Goal: Contribute content: Add original content to the website for others to see

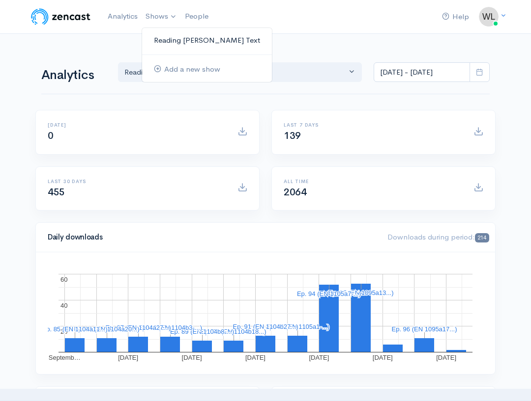
click at [168, 39] on link "Reading [PERSON_NAME] Text" at bounding box center [207, 40] width 130 height 17
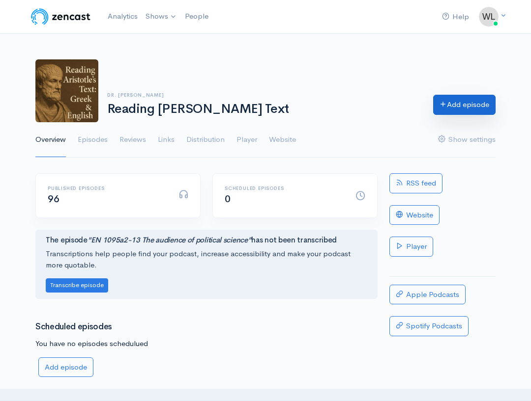
click at [447, 103] on link "Add episode" at bounding box center [464, 105] width 62 height 20
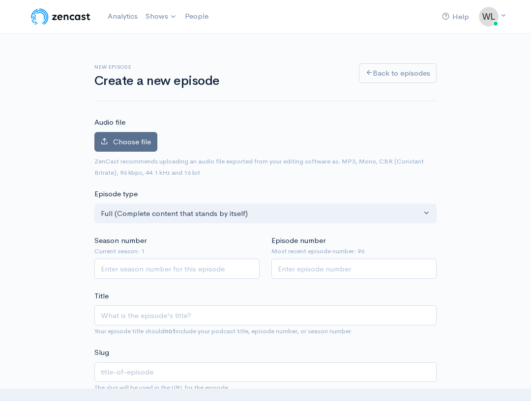
click at [124, 144] on span "Choose file" at bounding box center [132, 141] width 38 height 9
click at [0, 0] on input "Choose file" at bounding box center [0, 0] width 0 height 0
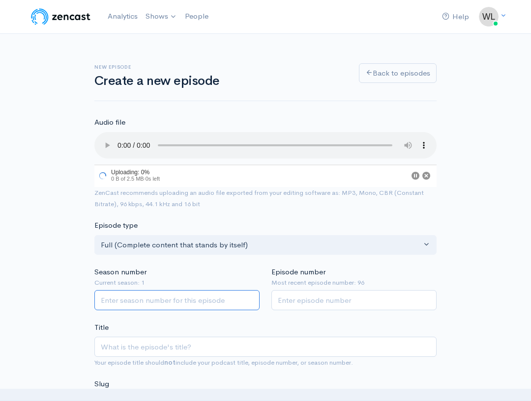
click at [176, 304] on input "Season number" at bounding box center [176, 300] width 165 height 20
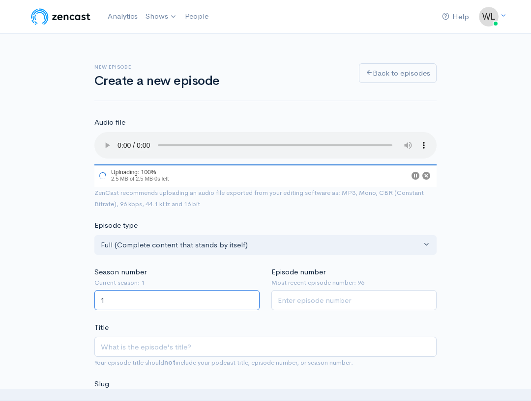
type input "1"
click at [337, 302] on input "Episode number" at bounding box center [353, 300] width 165 height 20
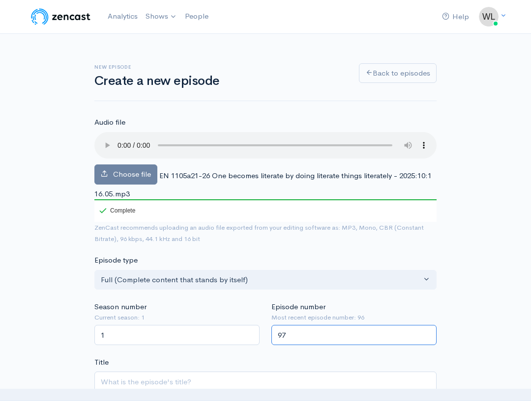
type input "97"
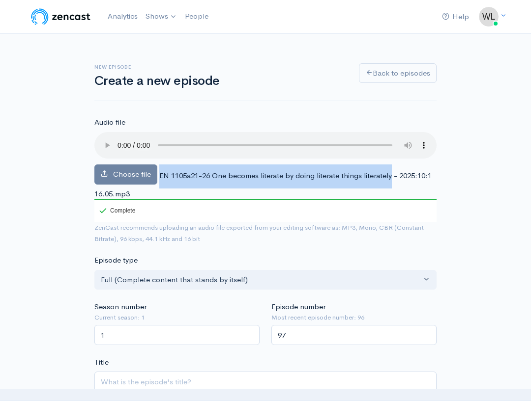
drag, startPoint x: 159, startPoint y: 176, endPoint x: 393, endPoint y: 177, distance: 233.8
click at [393, 177] on span "EN 1105a21-26 One becomes literate by doing literate things literately - 2025:1…" at bounding box center [262, 185] width 337 height 28
copy span "EN 1105a21-26 One becomes literate by doing literate things literately"
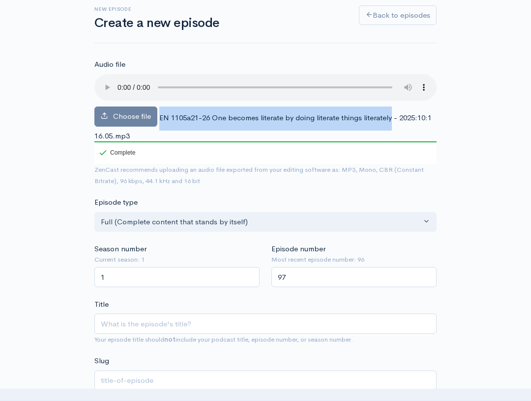
scroll to position [67, 0]
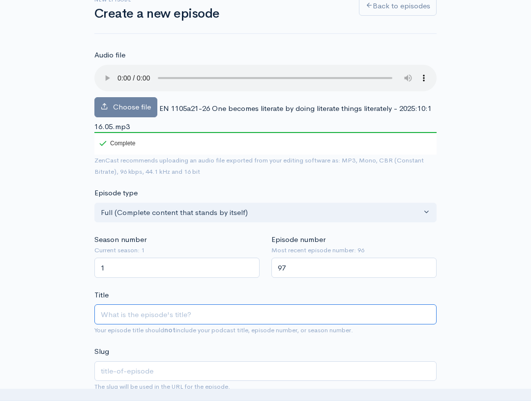
click at [170, 318] on input "Title" at bounding box center [265, 315] width 342 height 20
paste input "EN 1105a21-26 One becomes literate by doing literate things literately"
type input "EN 1105a21-26 One becomes literate by doing literate things literately"
type input "en-1105a21-26-one-becomes-literate-by-doing-literate-things-literately"
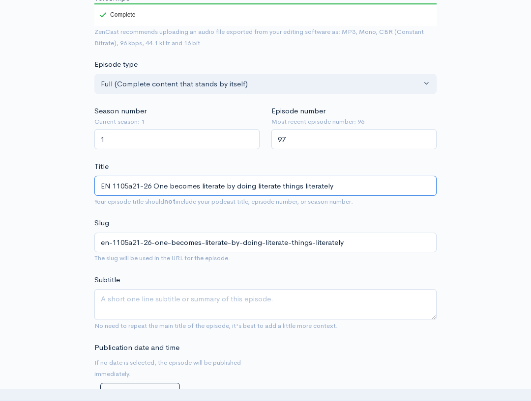
scroll to position [204, 0]
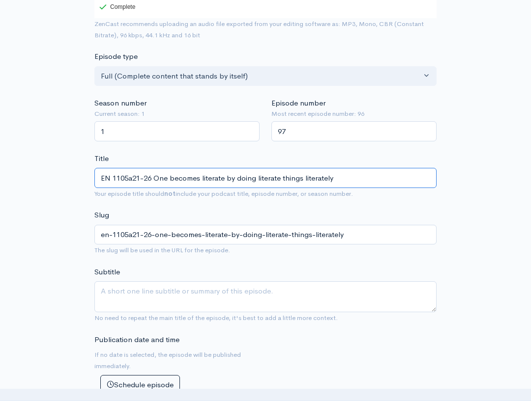
type input "EN 1105a21-26 One becomes literate by doing literate things literately"
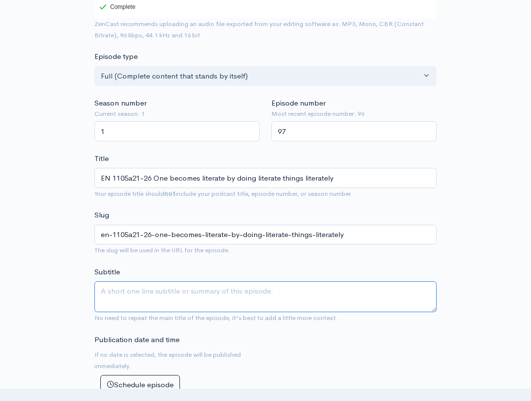
click at [196, 304] on textarea "Subtitle" at bounding box center [265, 296] width 342 height 31
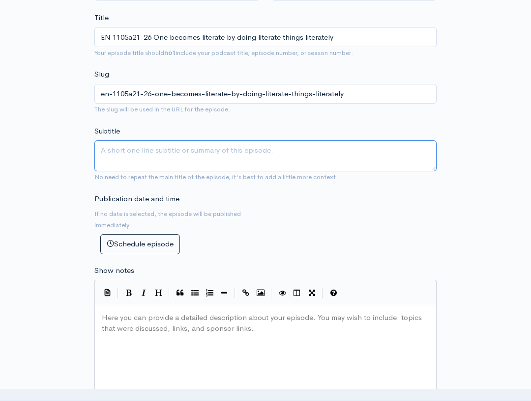
scroll to position [355, 0]
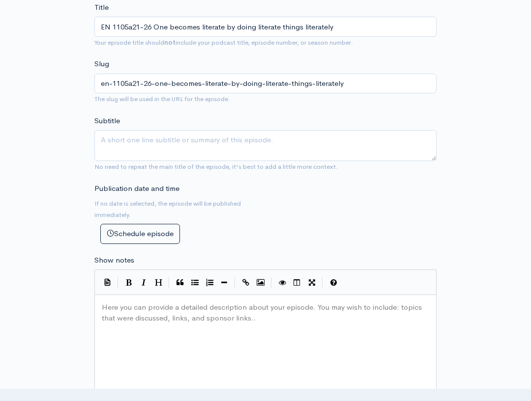
click at [177, 302] on pre "Here you can provide a detailed description about your episode. You may wish to…" at bounding box center [265, 302] width 331 height 0
click at [195, 302] on pre "Here you can provide a detailed description about your episode. You may wish to…" at bounding box center [265, 302] width 331 height 0
paste textarea
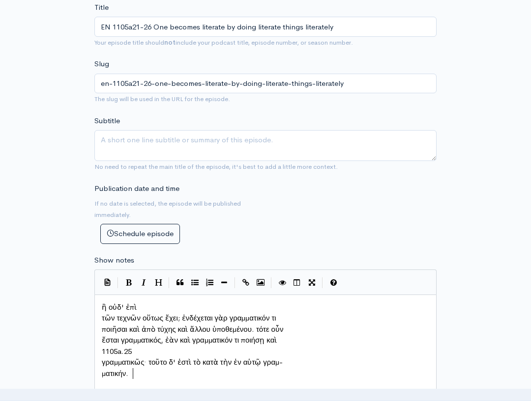
click at [101, 317] on pre "τῶν τεχνῶν οὕτως ἔχει; ἐνδέχεται γὰρ γραμματικόν τι" at bounding box center [265, 318] width 331 height 11
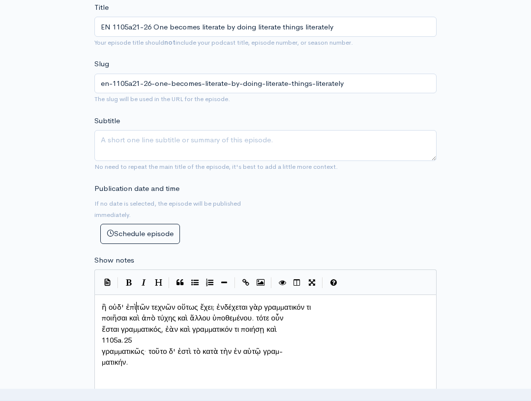
scroll to position [3, 1]
click at [101, 321] on pre "ποιῆσαι καὶ ἀπὸ τύχης καὶ ἄλλου ὑποθεμένου. τότε οὖν" at bounding box center [265, 318] width 331 height 11
click at [100, 329] on pre "ἔσται γραμματικός, ἐὰν καὶ γραμματικόν τι ποιήσῃ καὶ" at bounding box center [265, 329] width 331 height 11
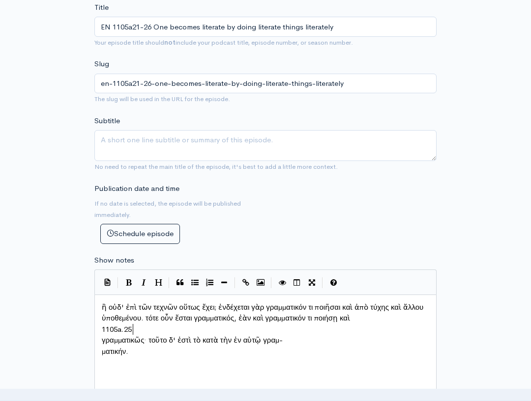
type textarea "1105a.25"
drag, startPoint x: 136, startPoint y: 329, endPoint x: 123, endPoint y: 328, distance: 13.3
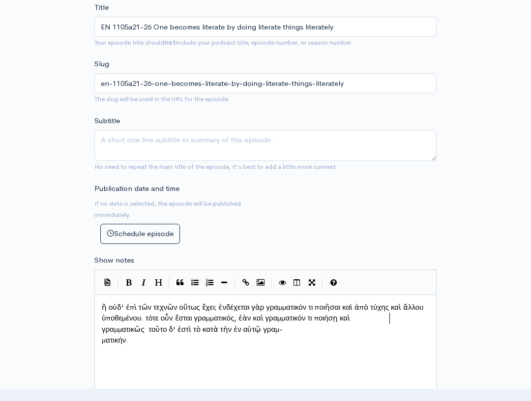
click at [100, 335] on pre "γραμματικῶς· τοῦτο δ' ἐστὶ τὸ κατὰ τὴν ἐν αὑτῷ γραμ-" at bounding box center [265, 329] width 331 height 11
click at [102, 343] on span "ματικήν." at bounding box center [115, 339] width 27 height 9
click at [191, 358] on div "x ἢ οὐδ' ἐπὶ τῶν τεχνῶν οὕτως ἔχει; ἐνδέχεται γὰρ γραμματικόν τι ποιῆσαι καὶ ἀπ…" at bounding box center [278, 386] width 356 height 172
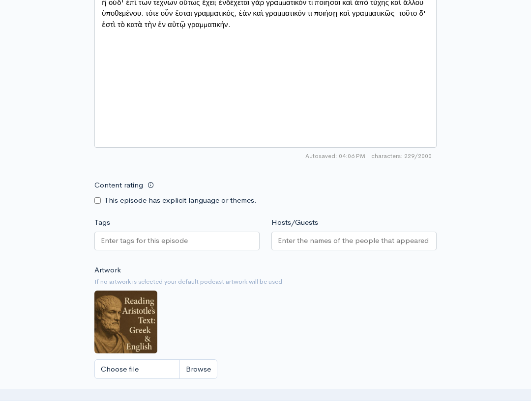
scroll to position [745, 0]
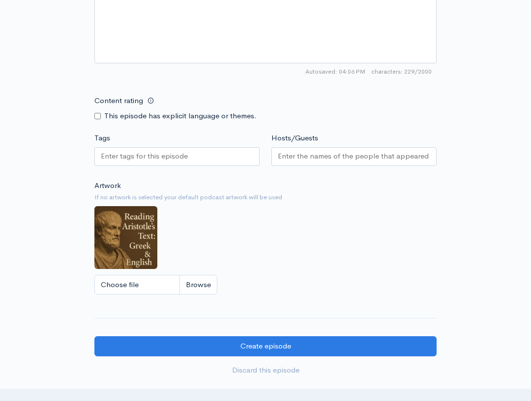
click at [191, 160] on div at bounding box center [176, 156] width 165 height 19
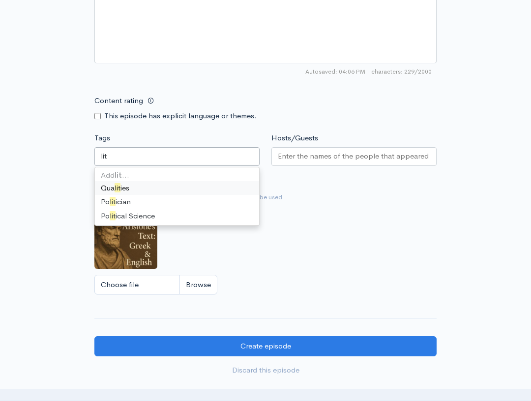
scroll to position [0, 0]
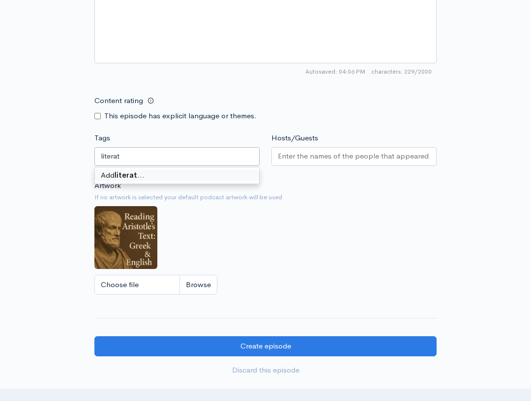
type input "literate"
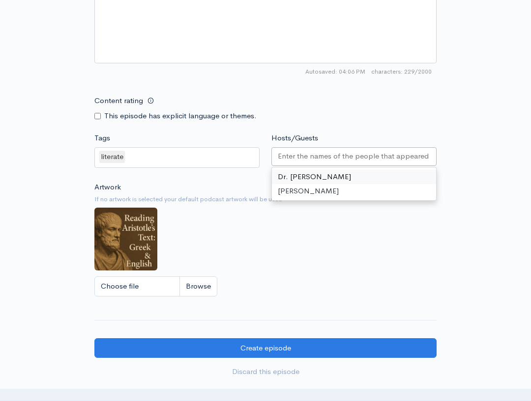
click at [333, 158] on input "Hosts/Guests" at bounding box center [354, 156] width 152 height 11
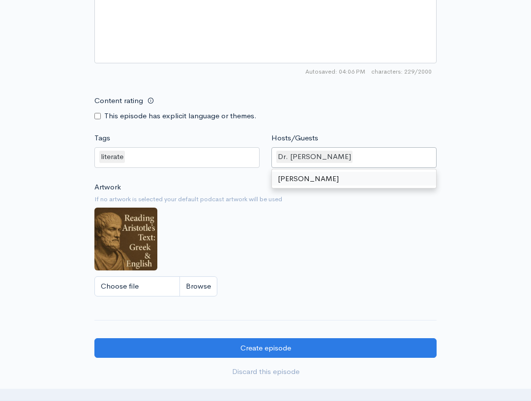
click at [308, 242] on div "Artwork If no artwork is selected your default podcast artwork will be used Cho…" at bounding box center [265, 242] width 342 height 121
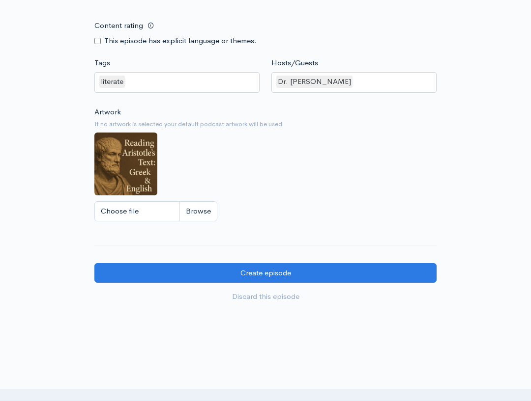
scroll to position [847, 0]
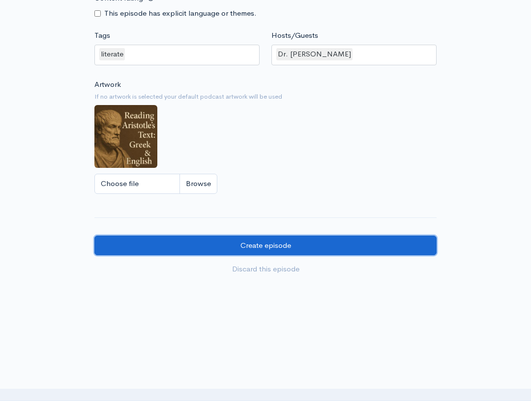
click at [286, 246] on input "Create episode" at bounding box center [265, 246] width 342 height 20
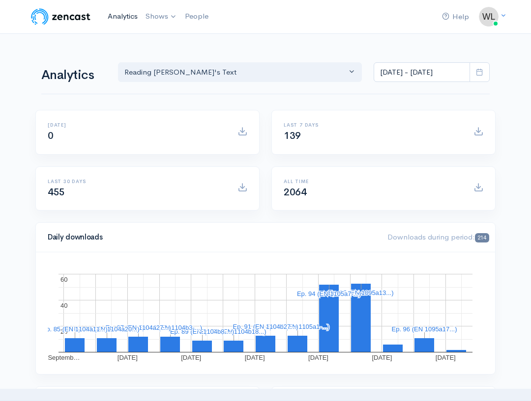
click at [115, 18] on link "Analytics" at bounding box center [123, 16] width 38 height 21
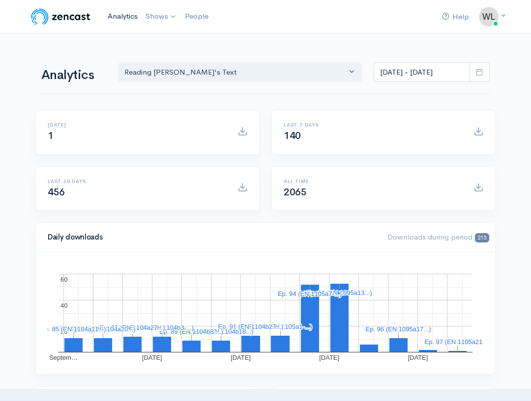
click at [114, 14] on link "Analytics" at bounding box center [123, 16] width 38 height 21
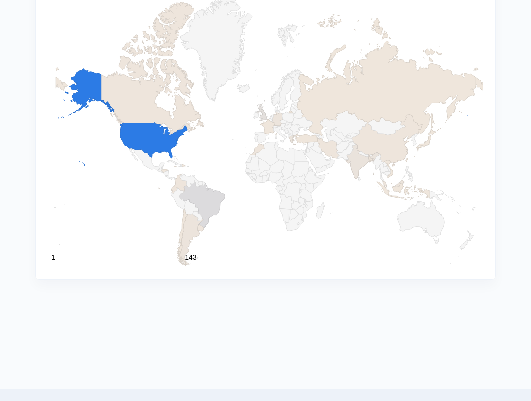
scroll to position [1090, 0]
